Goal: Information Seeking & Learning: Find specific fact

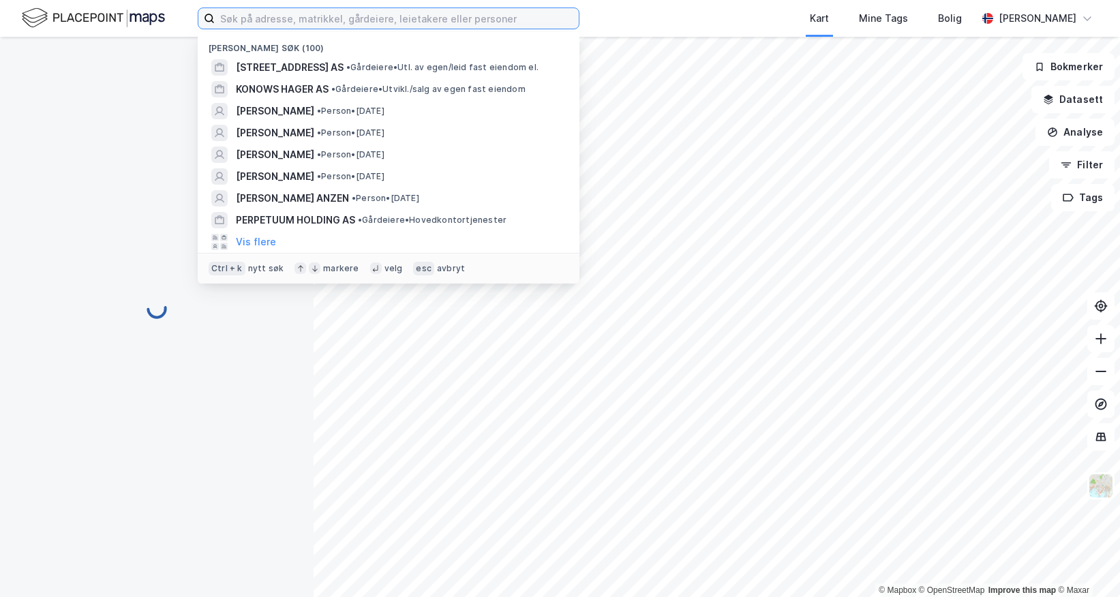
click at [317, 9] on input at bounding box center [397, 18] width 364 height 20
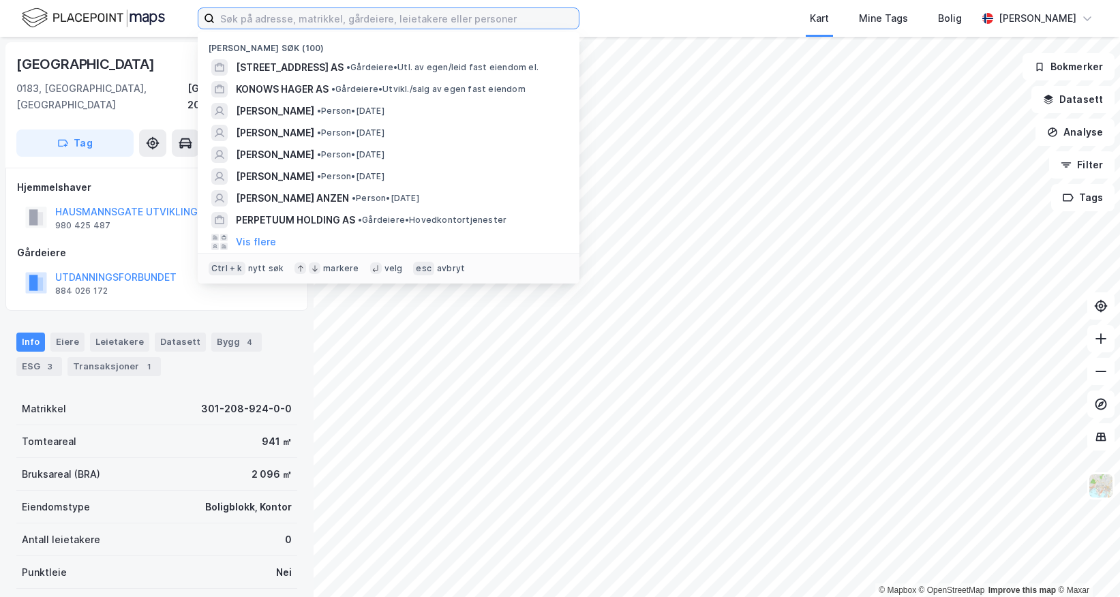
paste input "Aha Service [PERSON_NAME]"
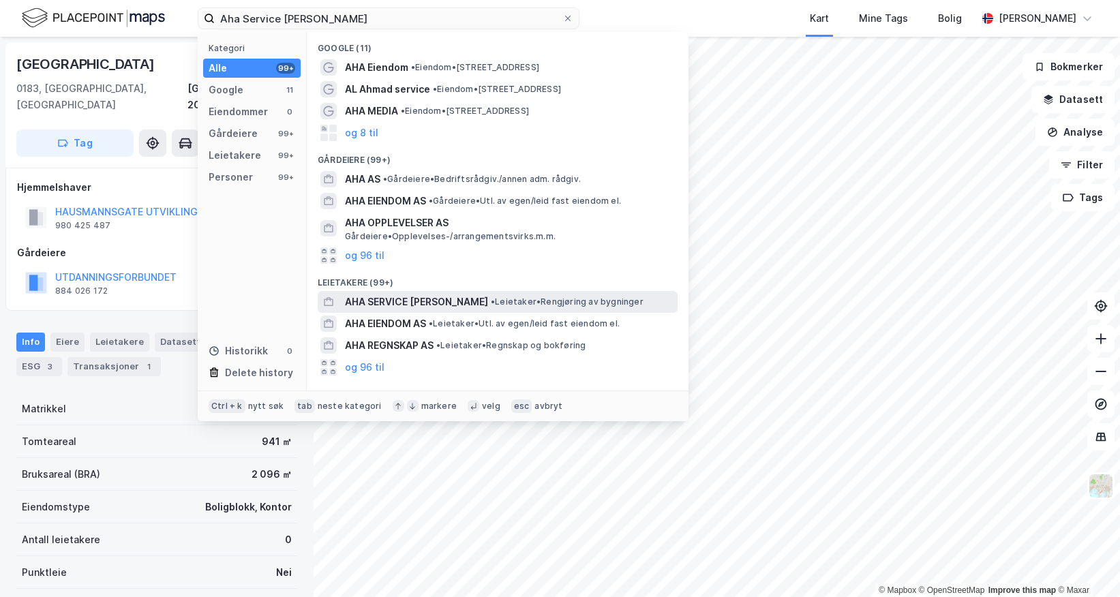
click at [481, 305] on span "AHA SERVICE [PERSON_NAME]" at bounding box center [416, 302] width 143 height 16
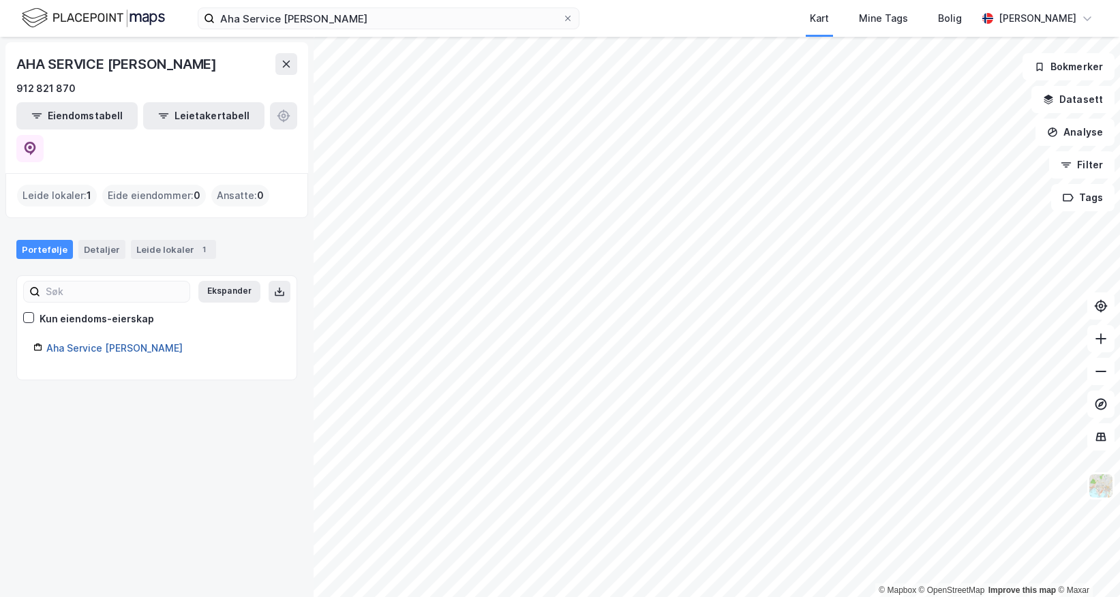
click at [95, 342] on link "Aha Service [PERSON_NAME]" at bounding box center [114, 348] width 136 height 12
click at [85, 342] on link "Aha Service [PERSON_NAME]" at bounding box center [114, 348] width 136 height 12
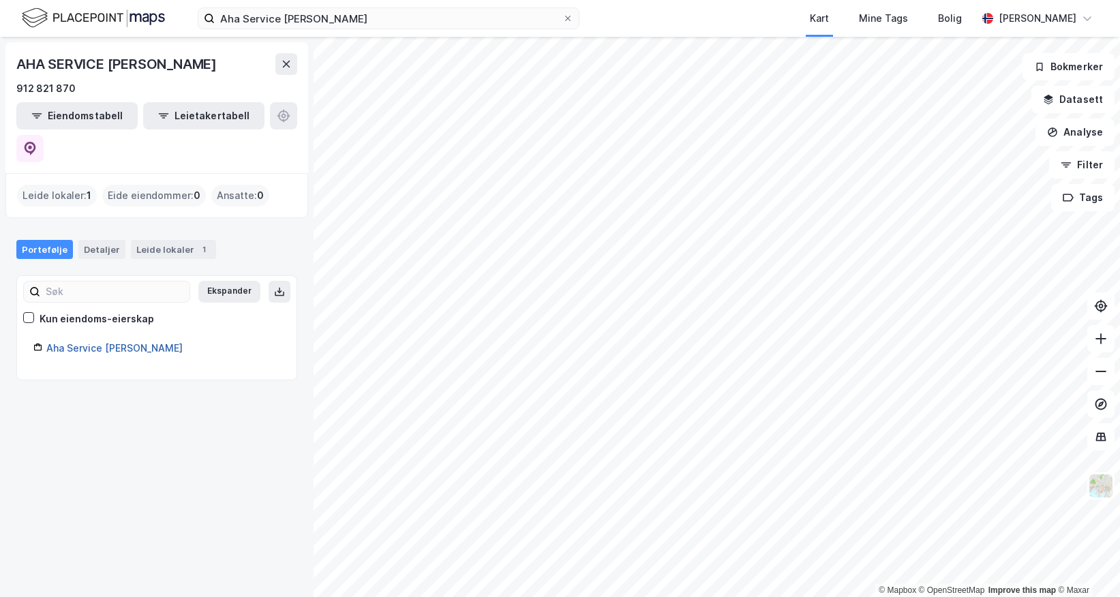
click at [85, 342] on link "Aha Service [PERSON_NAME]" at bounding box center [114, 348] width 136 height 12
click at [31, 313] on icon at bounding box center [29, 318] width 10 height 10
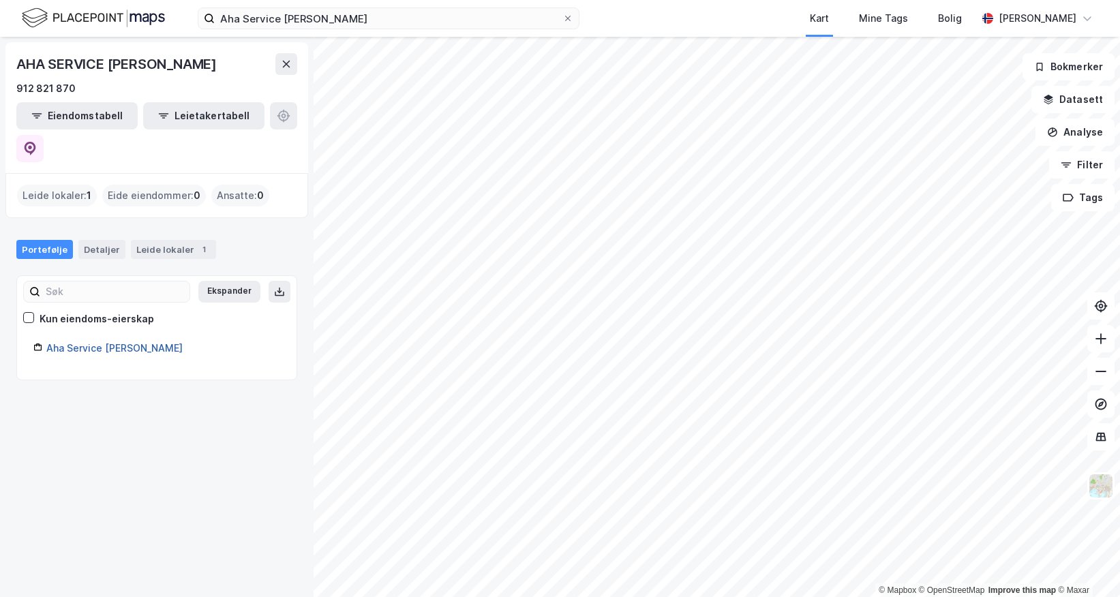
click at [94, 342] on link "Aha Service [PERSON_NAME]" at bounding box center [114, 348] width 136 height 12
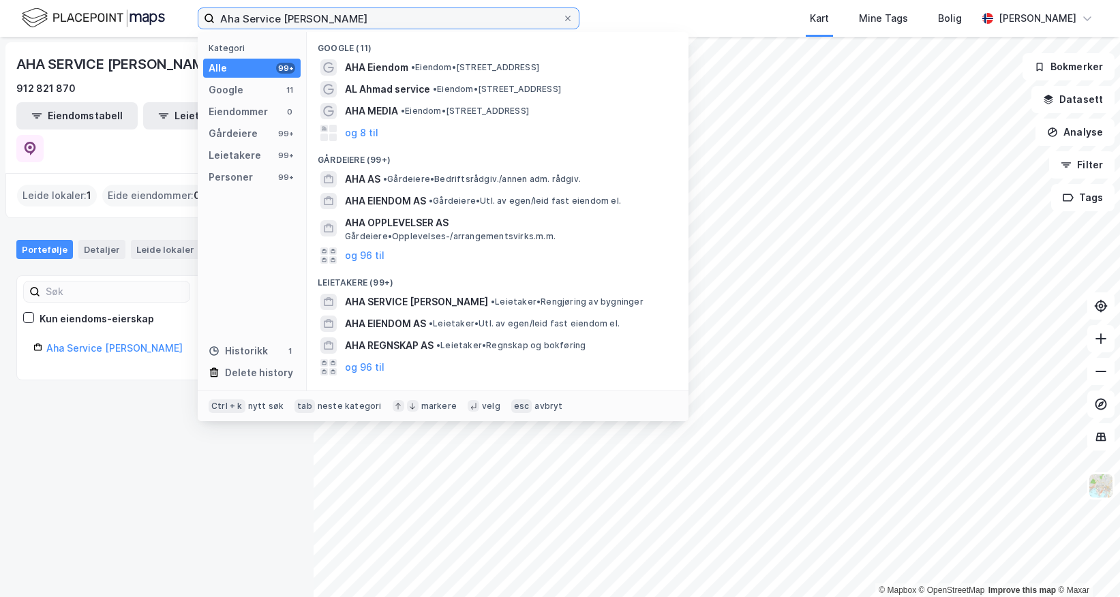
drag, startPoint x: 284, startPoint y: 19, endPoint x: 161, endPoint y: 22, distance: 123.4
click at [161, 22] on div "Aha Service [PERSON_NAME] Kategori Alle 99+ Google 11 Eiendommer 0 Gårdeiere 99…" at bounding box center [560, 18] width 1120 height 37
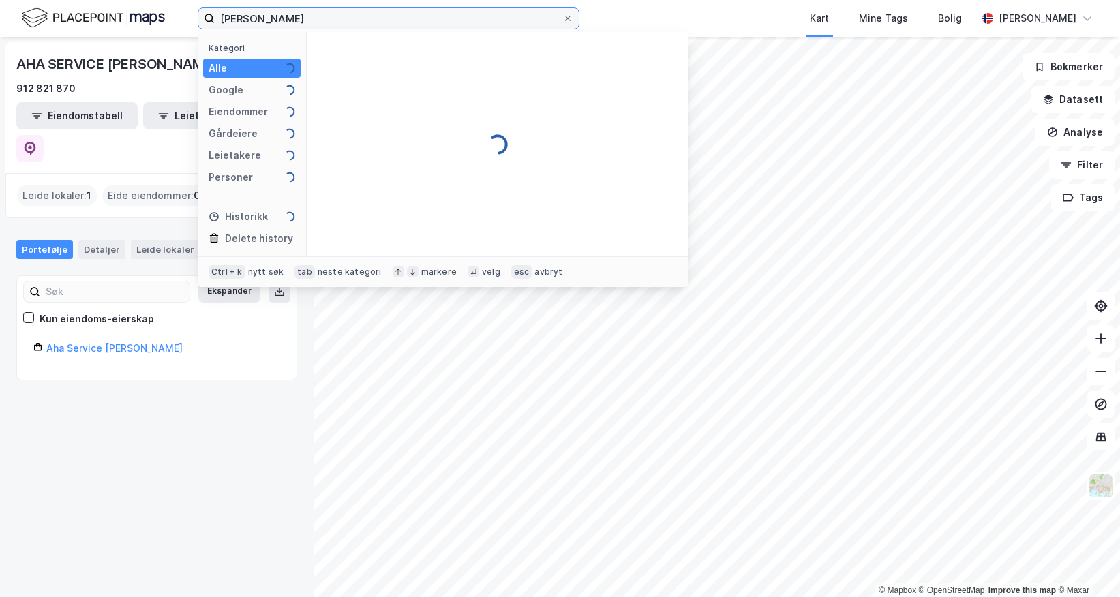
type input "[PERSON_NAME]"
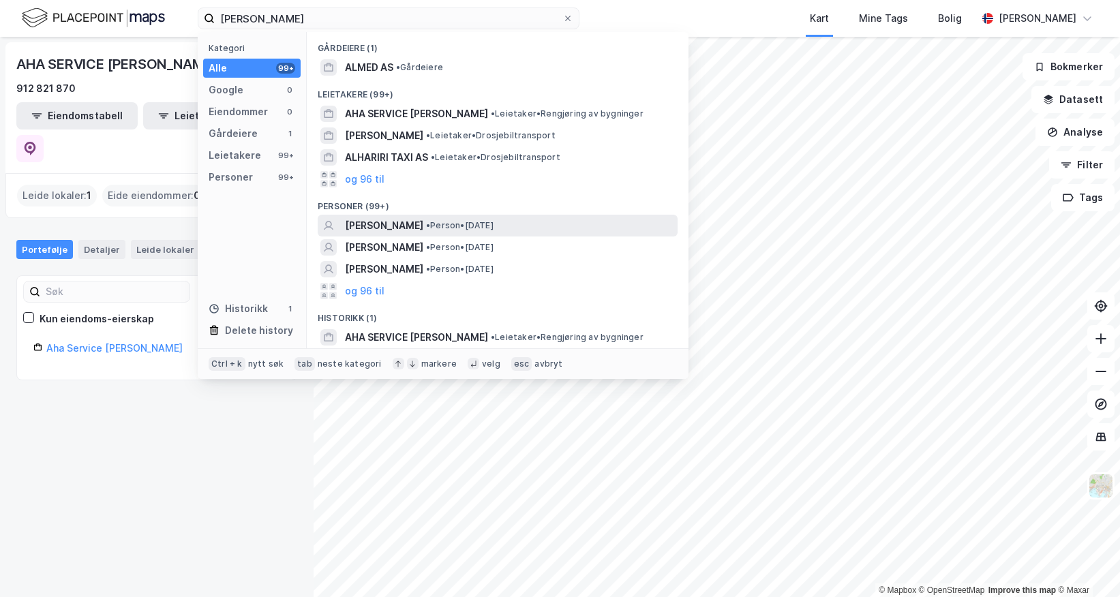
click at [423, 217] on span "[PERSON_NAME]" at bounding box center [384, 225] width 78 height 16
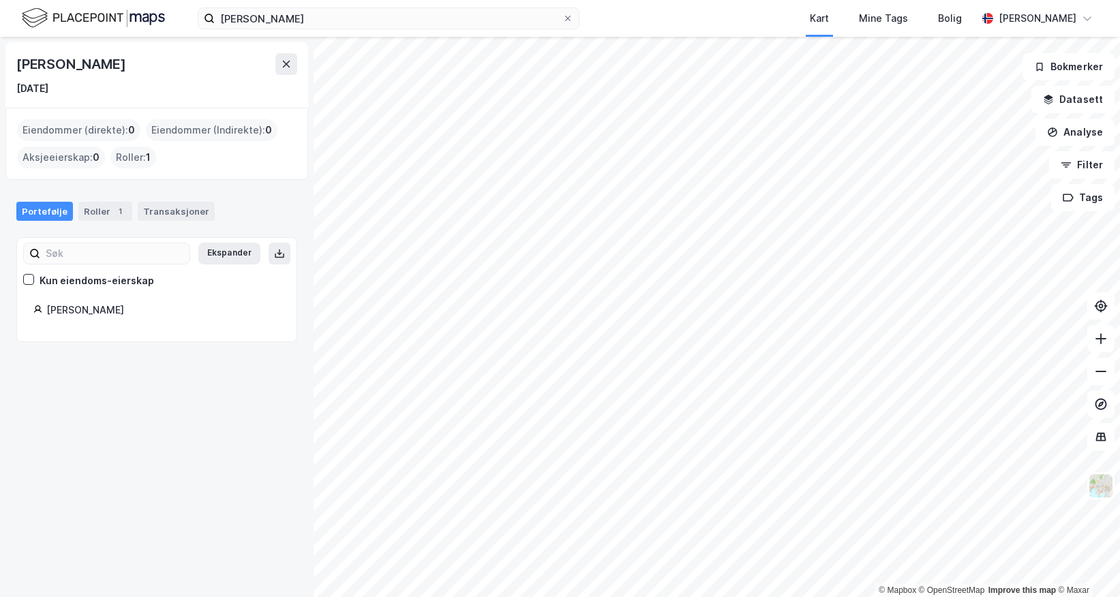
click at [34, 278] on div "Kun eiendoms-eierskap" at bounding box center [88, 281] width 131 height 16
click at [74, 311] on div "[PERSON_NAME]" at bounding box center [163, 310] width 234 height 16
click at [106, 405] on div "[PERSON_NAME] [DATE] Eiendommer (direkte) : 0 Eiendommer (Indirekte) : 0 Aksjee…" at bounding box center [156, 317] width 313 height 560
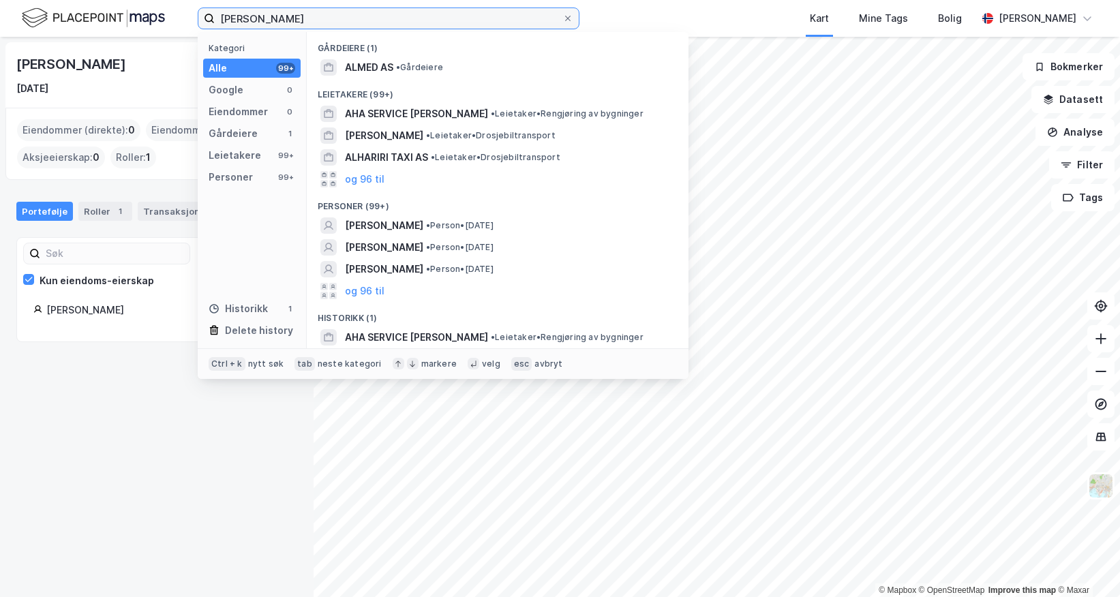
drag, startPoint x: 315, startPoint y: 16, endPoint x: 214, endPoint y: 9, distance: 101.1
click at [214, 9] on label "[PERSON_NAME]" at bounding box center [389, 18] width 382 height 22
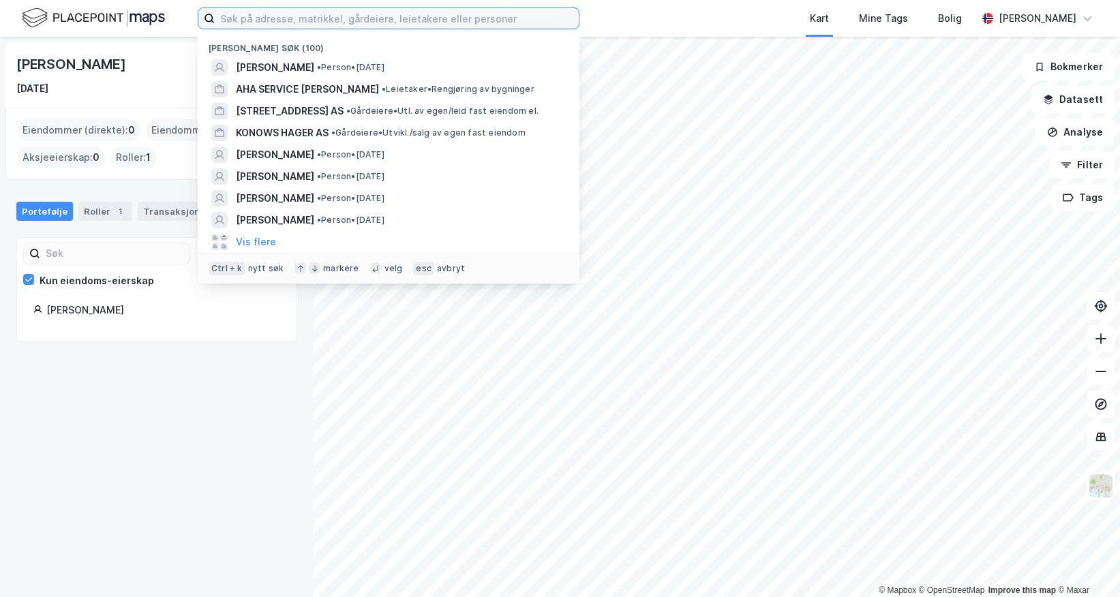
paste input "Aha Service [PERSON_NAME]"
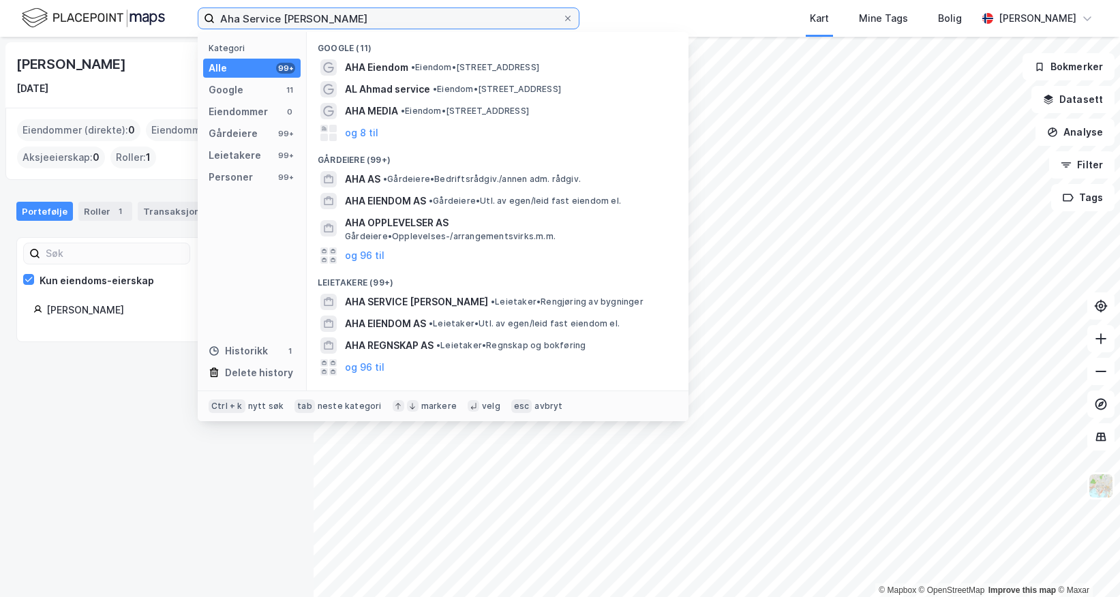
type input "Aha Service [PERSON_NAME]"
